Goal: Transaction & Acquisition: Purchase product/service

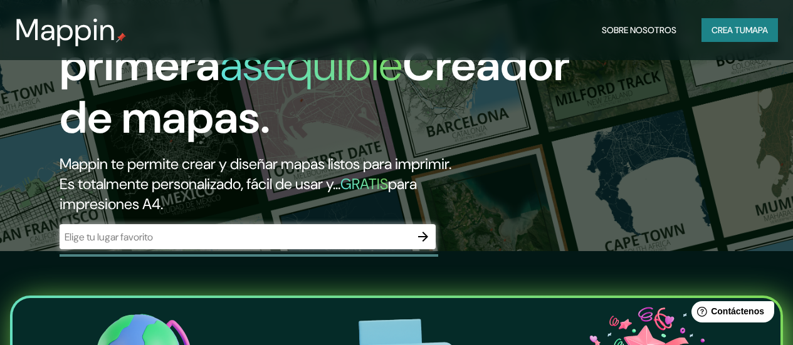
scroll to position [115, 0]
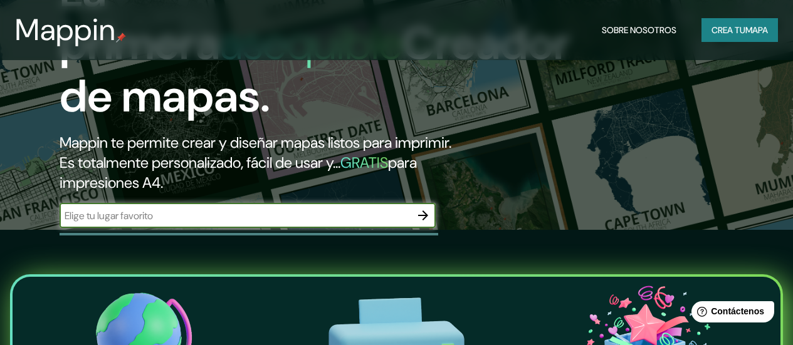
click at [227, 223] on input "text" at bounding box center [235, 216] width 351 height 14
click at [428, 223] on icon "button" at bounding box center [422, 215] width 15 height 15
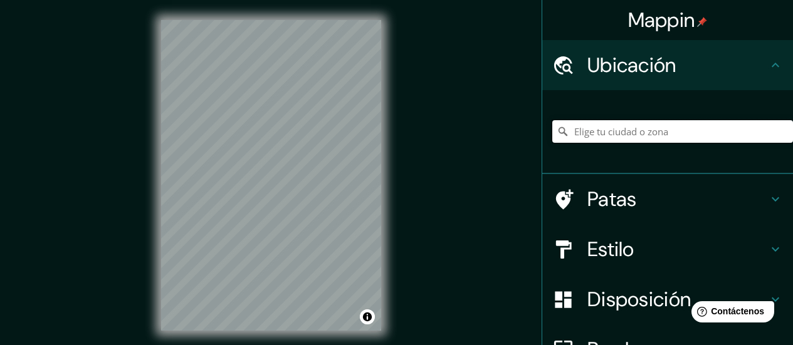
click at [671, 134] on input "Elige tu ciudad o zona" at bounding box center [672, 131] width 241 height 23
type input "c"
drag, startPoint x: 626, startPoint y: 124, endPoint x: 471, endPoint y: 136, distance: 155.8
click at [471, 136] on div "Mappin Ubicación Chilpancingo, [GEOGRAPHIC_DATA], [GEOGRAPHIC_DATA] Patas Estil…" at bounding box center [396, 185] width 793 height 371
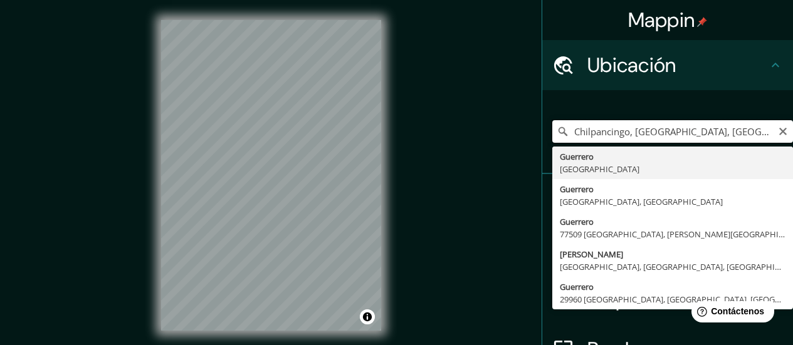
drag, startPoint x: 622, startPoint y: 139, endPoint x: 469, endPoint y: 148, distance: 153.2
click at [469, 148] on div "Mappin Ubicación Chilpancingo, [GEOGRAPHIC_DATA], [GEOGRAPHIC_DATA] [GEOGRAPHIC…" at bounding box center [396, 185] width 793 height 371
type input "[GEOGRAPHIC_DATA], [GEOGRAPHIC_DATA]"
click at [403, 209] on div "Mappin Ubicación [GEOGRAPHIC_DATA], [GEOGRAPHIC_DATA] [GEOGRAPHIC_DATA] [GEOGRA…" at bounding box center [396, 185] width 793 height 371
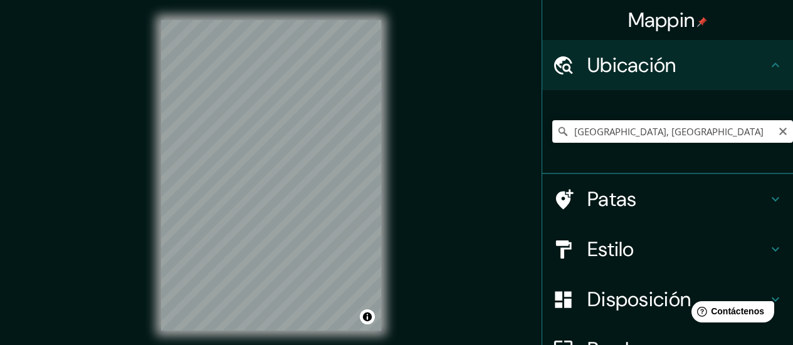
scroll to position [63, 0]
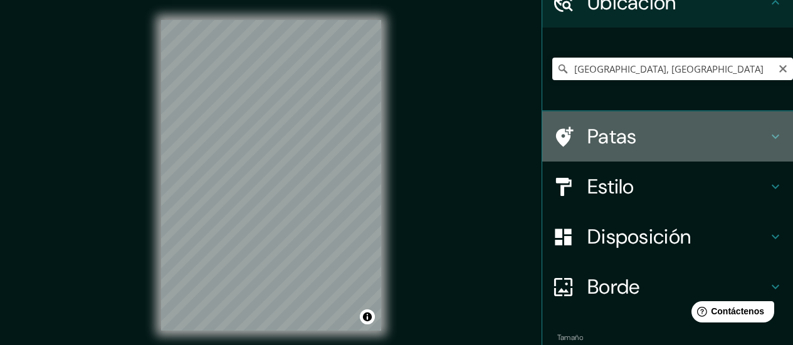
click at [652, 142] on h4 "Patas" at bounding box center [677, 136] width 180 height 25
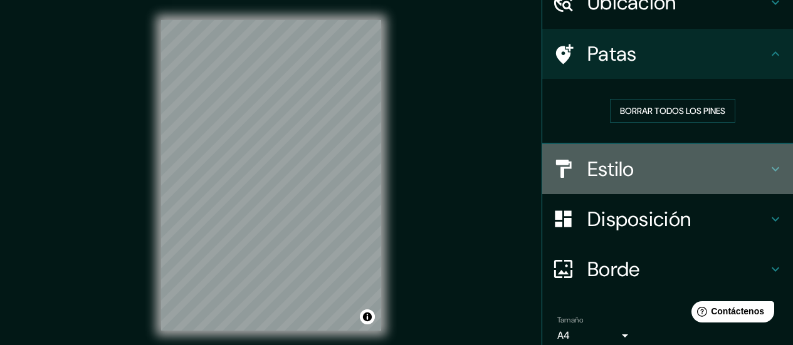
click at [663, 177] on h4 "Estilo" at bounding box center [677, 169] width 180 height 25
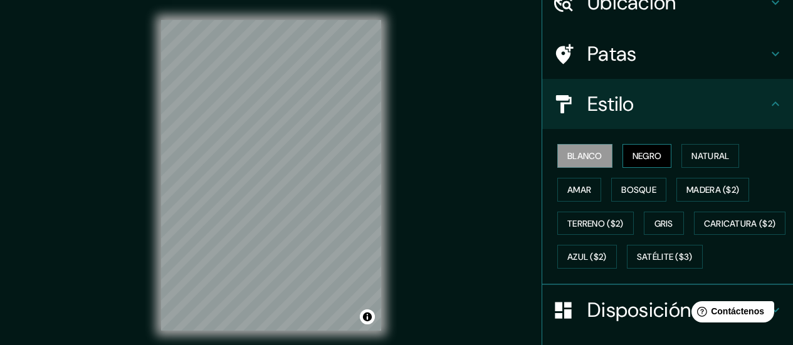
click at [637, 157] on font "Negro" at bounding box center [646, 155] width 29 height 11
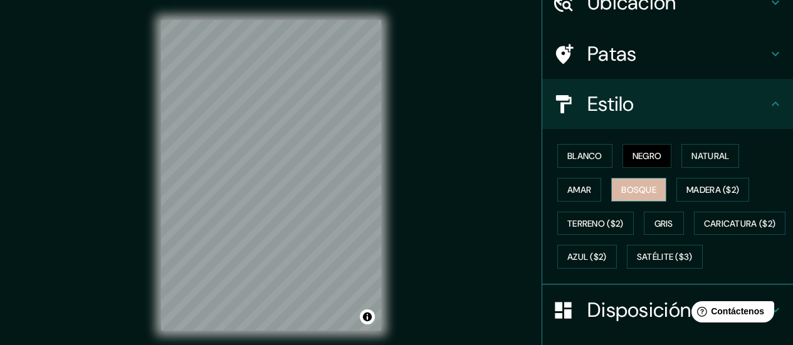
click at [630, 199] on button "Bosque" at bounding box center [638, 190] width 55 height 24
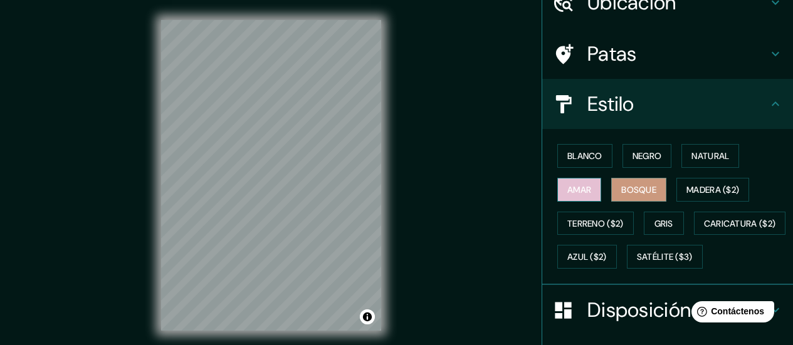
click at [567, 192] on font "Amar" at bounding box center [579, 189] width 24 height 11
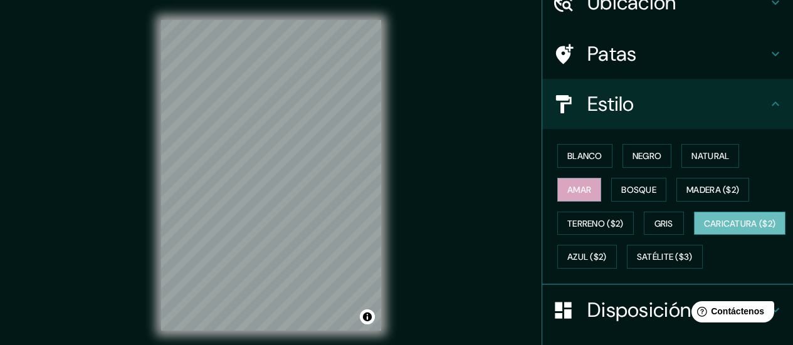
drag, startPoint x: 605, startPoint y: 242, endPoint x: 607, endPoint y: 261, distance: 18.3
click at [605, 243] on div "Blanco Negro Natural Amar Bosque Madera ($2) Terreno ($2) Gris Caricatura ($2) …" at bounding box center [672, 206] width 241 height 135
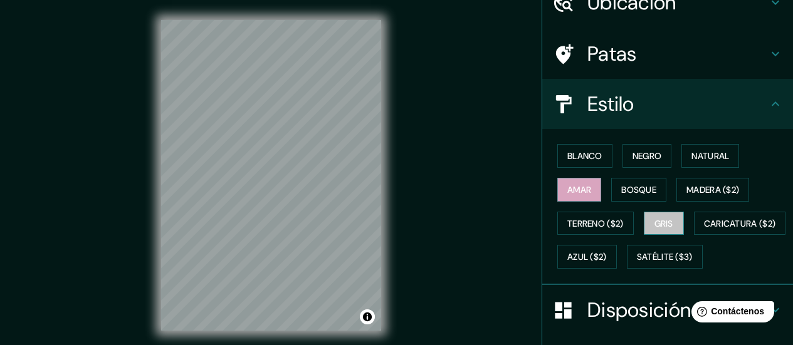
click at [663, 219] on font "Gris" at bounding box center [663, 223] width 19 height 11
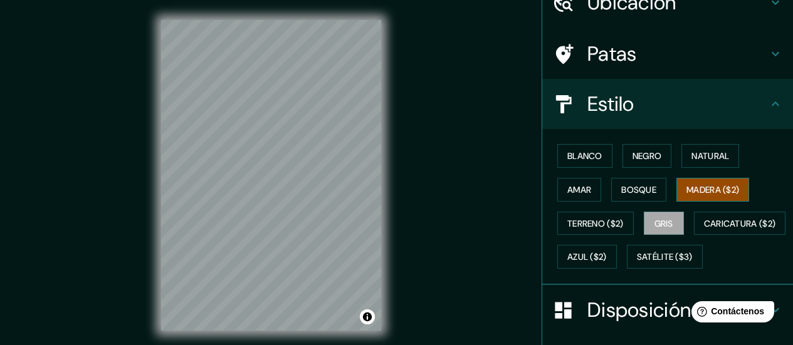
click at [682, 199] on button "Madera ($2)" at bounding box center [712, 190] width 73 height 24
click at [657, 195] on button "Bosque" at bounding box center [638, 190] width 55 height 24
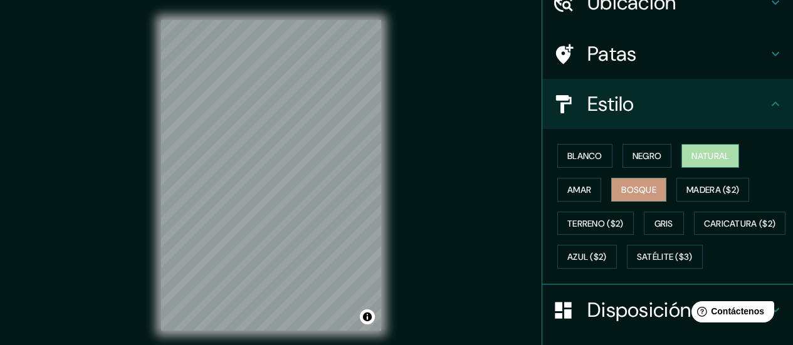
click at [694, 146] on button "Natural" at bounding box center [710, 156] width 58 height 24
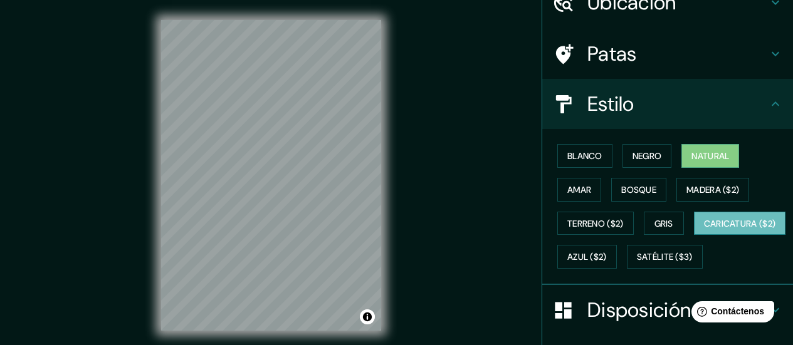
drag, startPoint x: 636, startPoint y: 306, endPoint x: 637, endPoint y: 256, distance: 50.1
click at [637, 258] on div "Blanco Negro Natural Amar Bosque Madera ($2) Terreno ($2) Gris Caricatura ($2) …" at bounding box center [672, 206] width 241 height 135
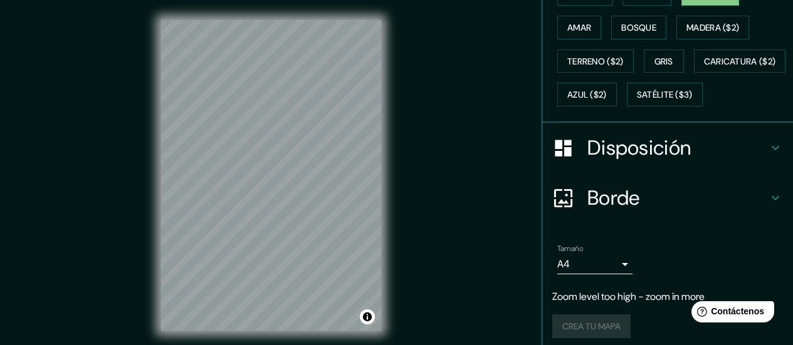
scroll to position [266, 0]
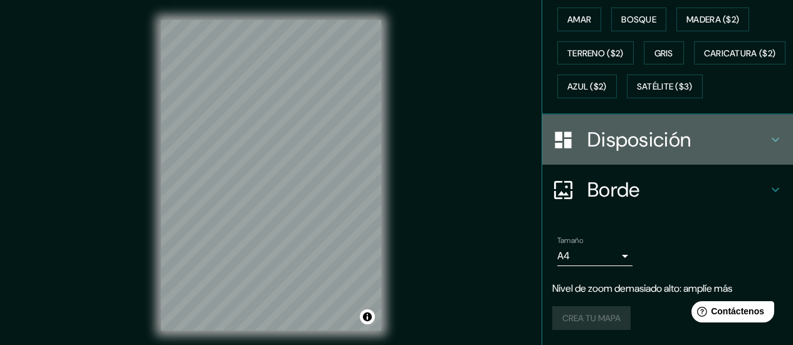
click at [708, 138] on h4 "Disposición" at bounding box center [677, 139] width 180 height 25
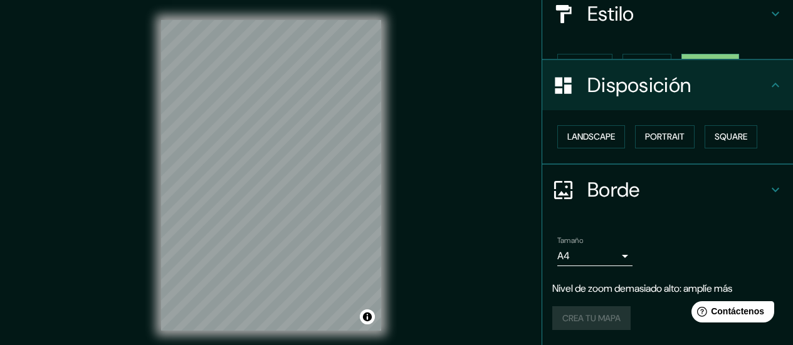
scroll to position [132, 0]
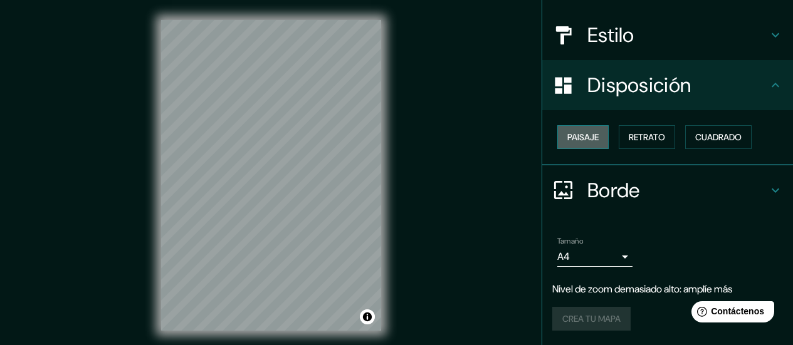
click at [593, 142] on button "Paisaje" at bounding box center [582, 137] width 51 height 24
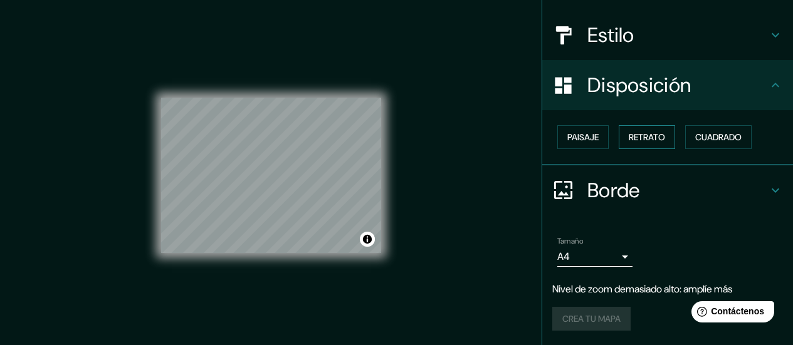
click at [628, 138] on font "Retrato" at bounding box center [646, 137] width 36 height 11
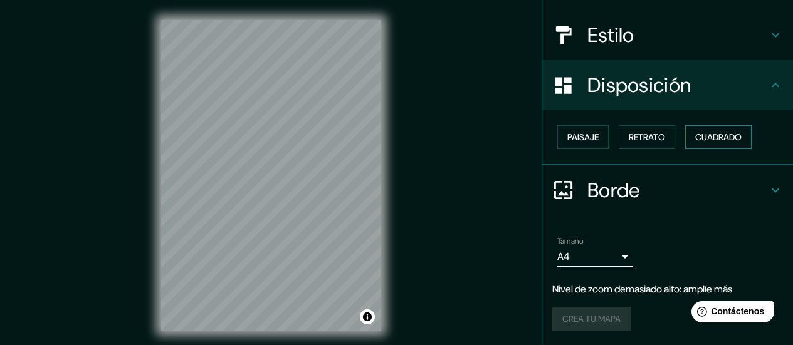
click at [685, 136] on button "Cuadrado" at bounding box center [718, 137] width 66 height 24
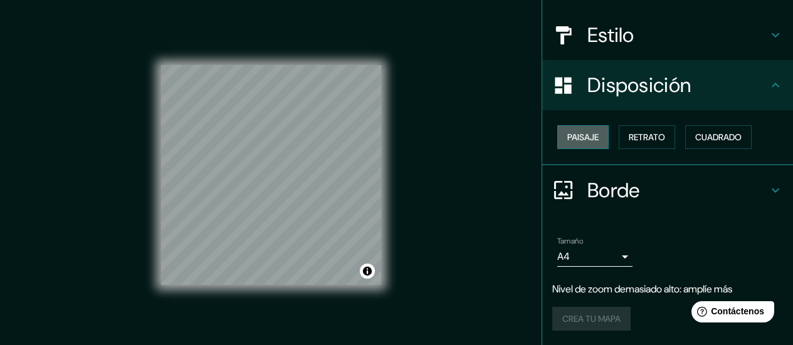
click at [567, 142] on font "Paisaje" at bounding box center [582, 137] width 31 height 11
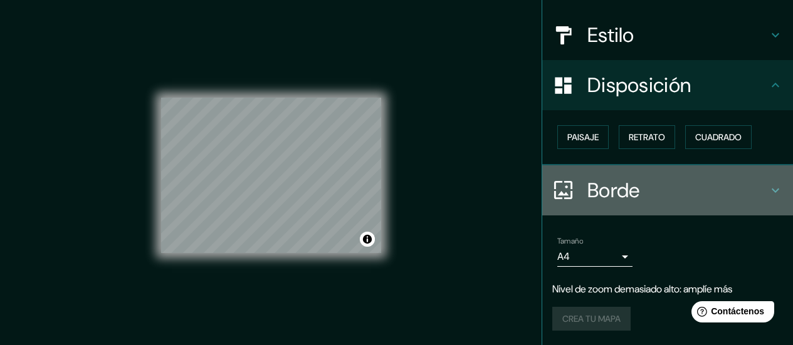
click at [738, 182] on h4 "Borde" at bounding box center [677, 190] width 180 height 25
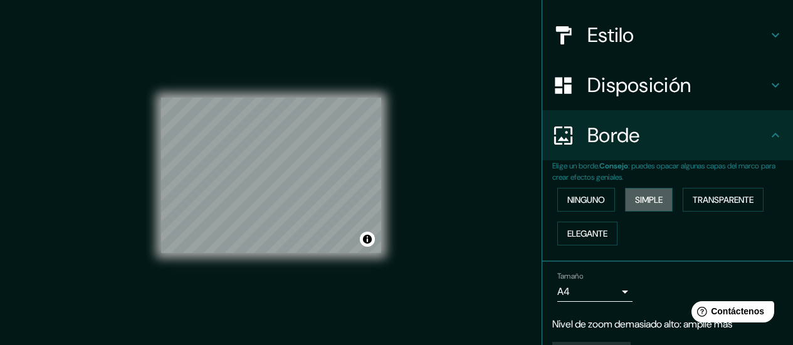
click at [647, 209] on button "Simple" at bounding box center [649, 200] width 48 height 24
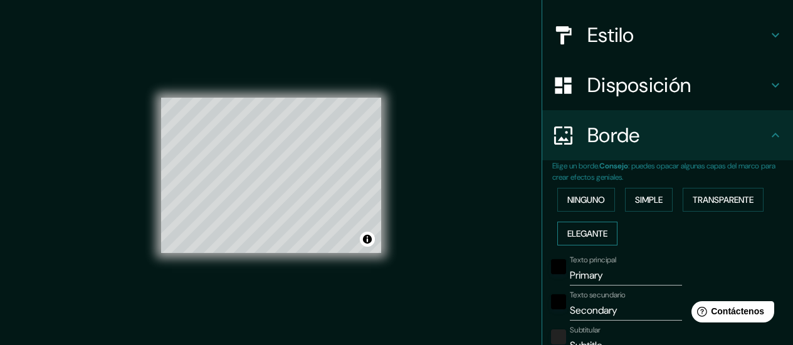
click at [598, 236] on font "Elegante" at bounding box center [587, 233] width 40 height 11
click at [694, 197] on font "Transparente" at bounding box center [722, 200] width 61 height 16
click at [574, 202] on font "Ninguno" at bounding box center [586, 199] width 38 height 11
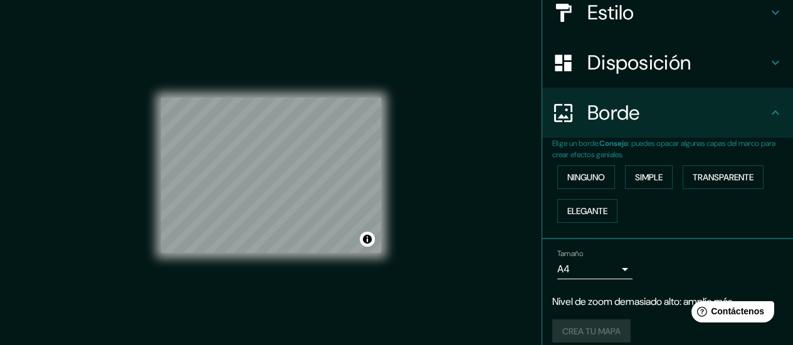
scroll to position [167, 0]
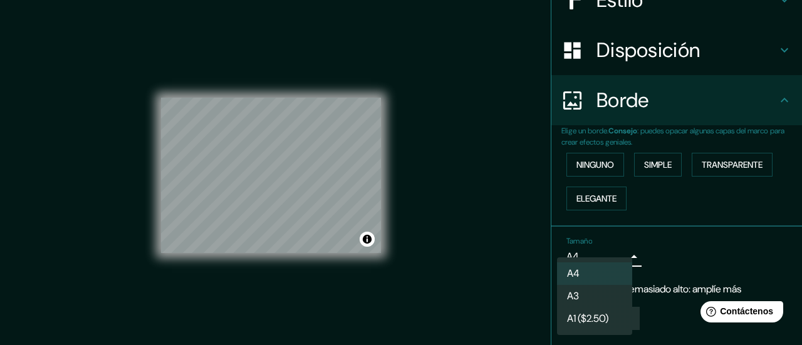
click at [617, 251] on body "Mappin Ubicación [GEOGRAPHIC_DATA], [GEOGRAPHIC_DATA] Patas Estilo Disposición …" at bounding box center [401, 172] width 802 height 345
click at [635, 244] on div at bounding box center [401, 172] width 802 height 345
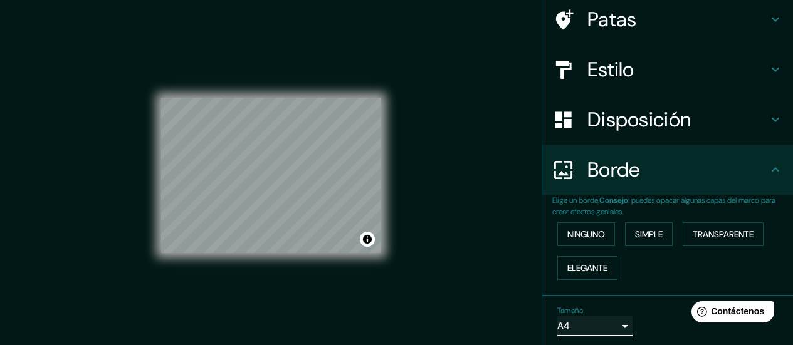
scroll to position [0, 0]
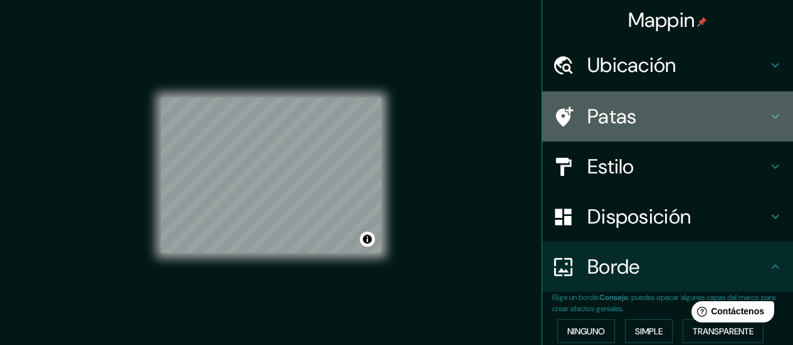
click at [623, 103] on div "Patas" at bounding box center [667, 116] width 251 height 50
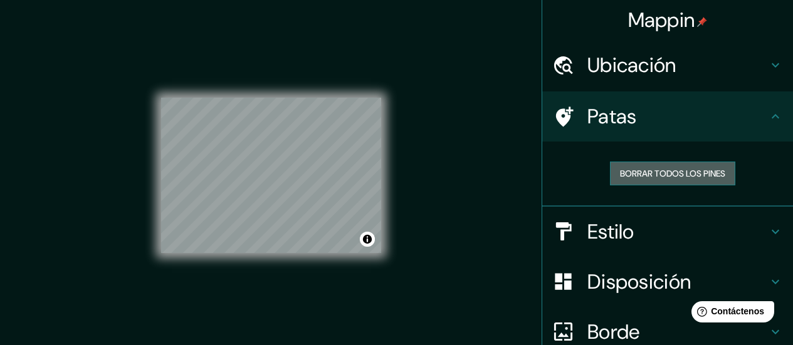
click at [645, 170] on font "Borrar todos los pines" at bounding box center [672, 173] width 105 height 11
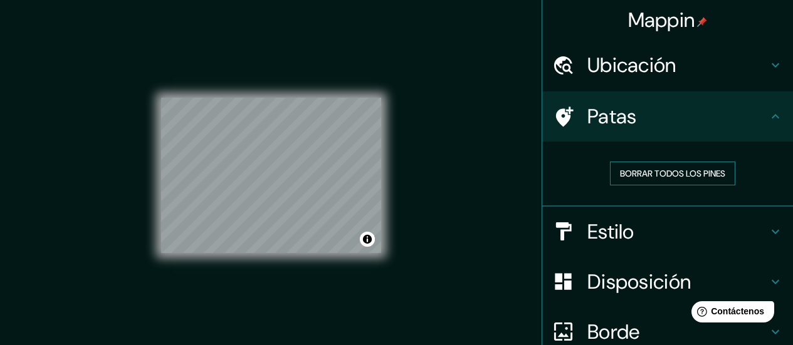
click at [645, 177] on font "Borrar todos los pines" at bounding box center [672, 173] width 105 height 11
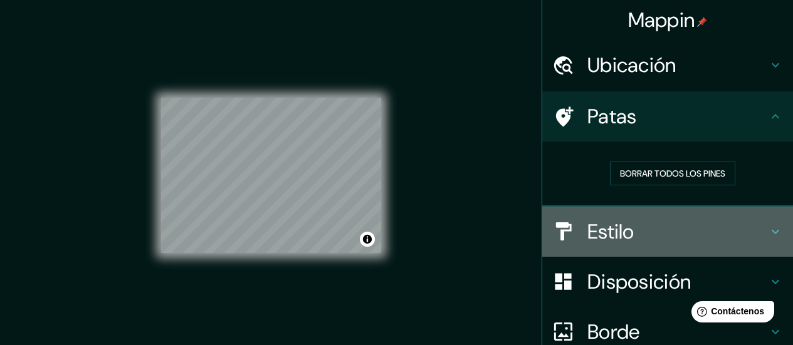
click at [628, 222] on h4 "Estilo" at bounding box center [677, 231] width 180 height 25
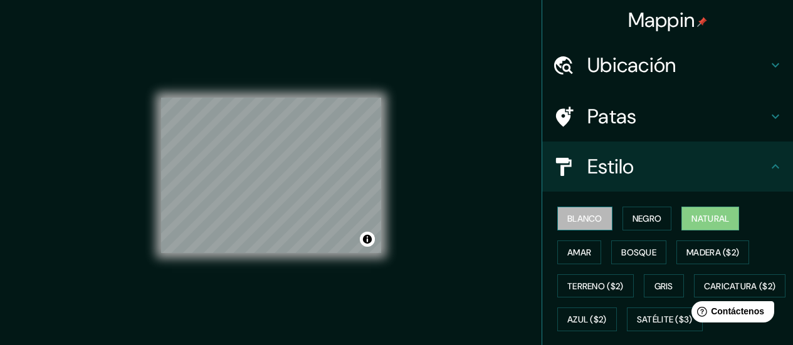
click at [593, 218] on font "Blanco" at bounding box center [584, 218] width 35 height 11
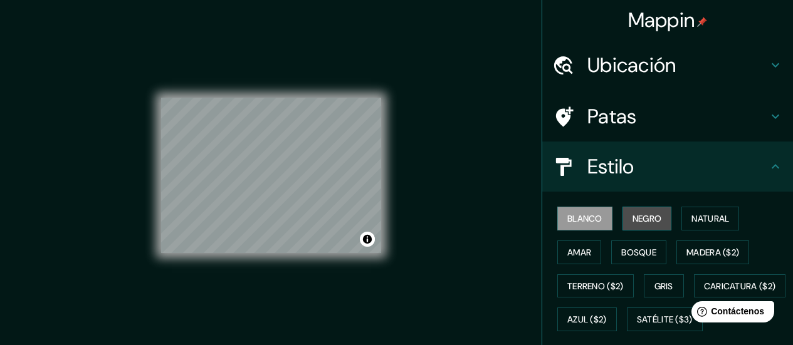
drag, startPoint x: 616, startPoint y: 221, endPoint x: 625, endPoint y: 221, distance: 9.4
click at [622, 221] on button "Negro" at bounding box center [646, 219] width 49 height 24
click at [667, 220] on div "Blanco Negro Natural Amar Bosque Madera ($2) Terreno ($2) Gris Caricatura ($2) …" at bounding box center [672, 269] width 241 height 135
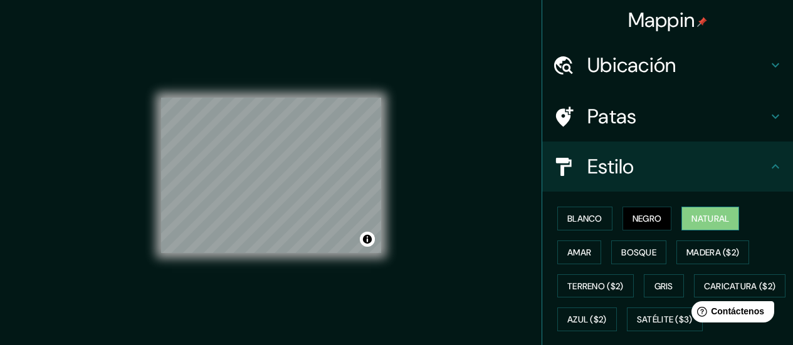
click at [681, 218] on button "Natural" at bounding box center [710, 219] width 58 height 24
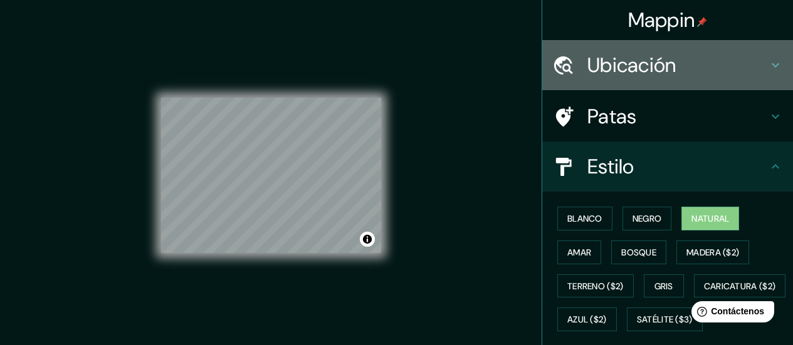
click at [682, 54] on h4 "Ubicación" at bounding box center [677, 65] width 180 height 25
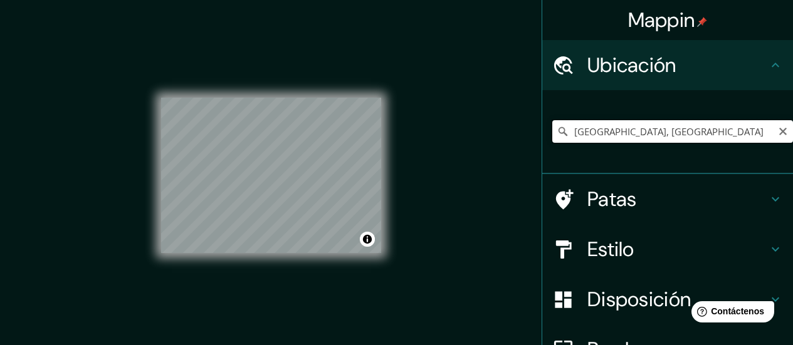
click at [657, 135] on input "[GEOGRAPHIC_DATA], [GEOGRAPHIC_DATA]" at bounding box center [672, 131] width 241 height 23
click at [367, 243] on button "Activar o desactivar atribución" at bounding box center [367, 239] width 15 height 15
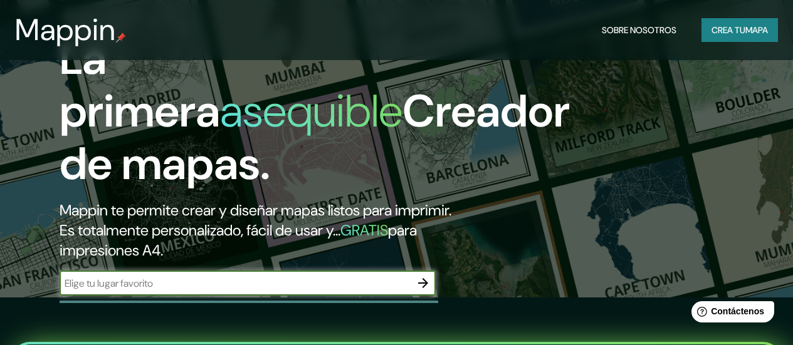
scroll to position [188, 0]
